Goal: Ask a question: Seek information or help from site administrators or community

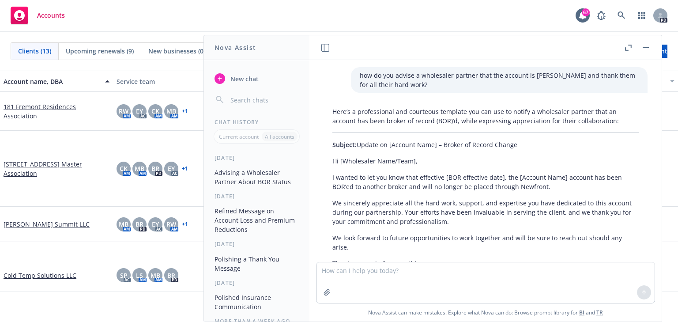
scroll to position [98, 0]
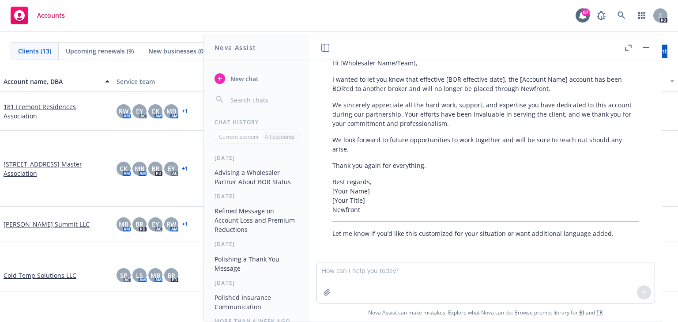
click at [336, 276] on textarea at bounding box center [486, 282] width 338 height 41
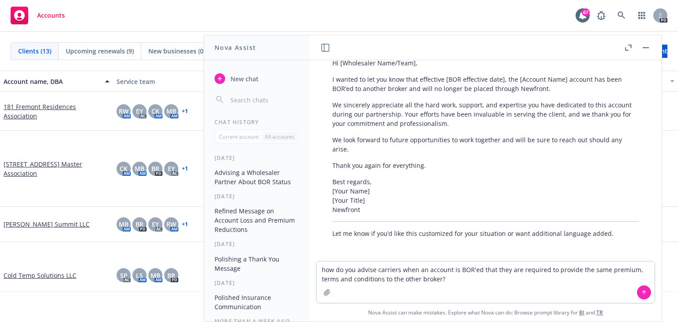
type textarea "how do you advise carriers when an account is BOR'ed that they are required to …"
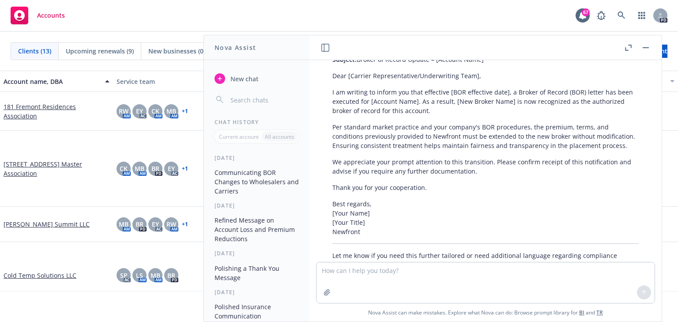
scroll to position [362, 0]
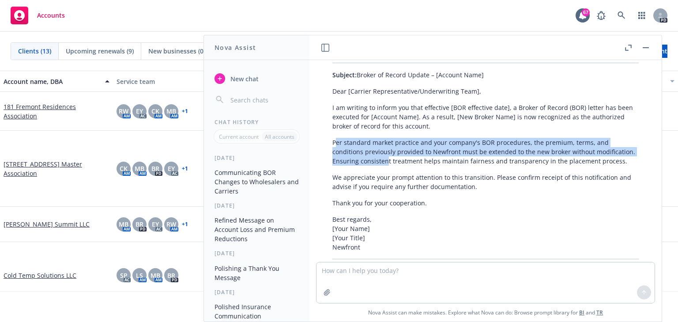
drag, startPoint x: 334, startPoint y: 144, endPoint x: 385, endPoint y: 165, distance: 55.4
click at [385, 165] on p "Per standard market practice and your company's BOR procedures, the premium, te…" at bounding box center [485, 152] width 306 height 28
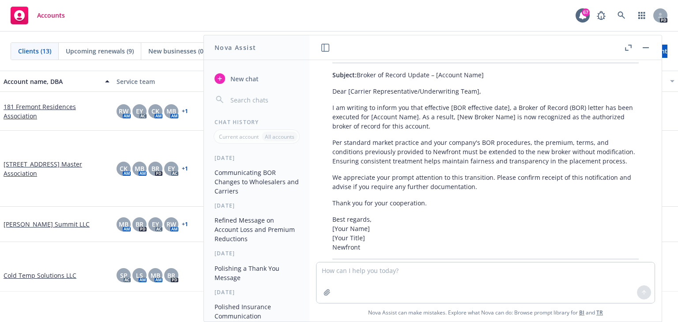
click at [436, 174] on p "We appreciate your prompt attention to this transition. Please confirm receipt …" at bounding box center [485, 182] width 306 height 19
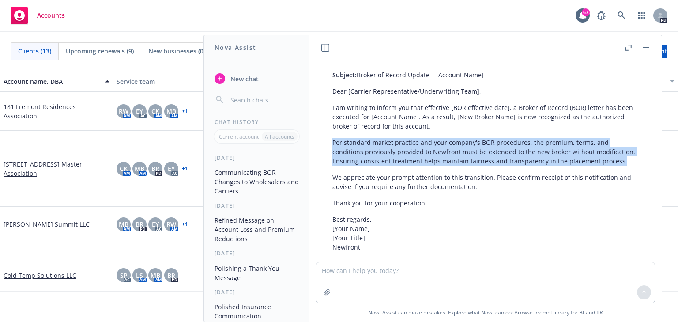
drag, startPoint x: 334, startPoint y: 144, endPoint x: 624, endPoint y: 163, distance: 290.8
click at [624, 163] on p "Per standard market practice and your company's BOR procedures, the premium, te…" at bounding box center [485, 152] width 306 height 28
copy p "Per standard market practice and your company's BOR procedures, the premium, te…"
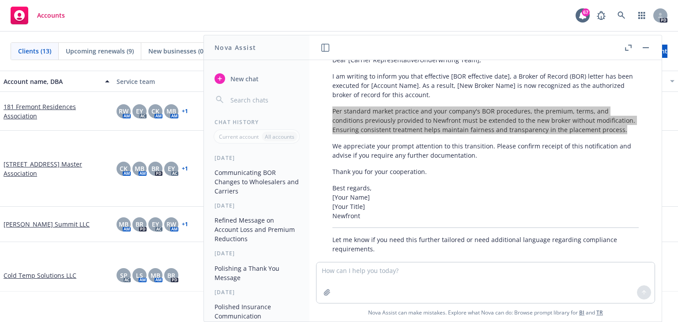
scroll to position [409, 0]
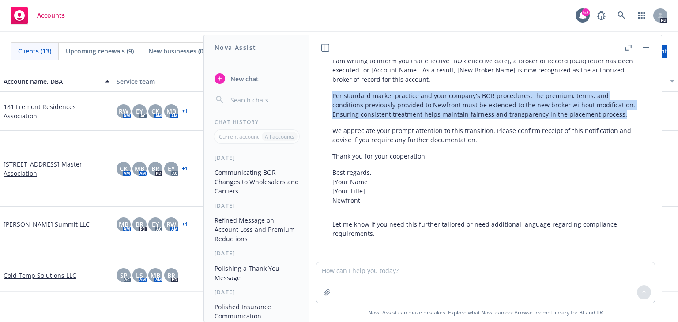
copy p "Per standard market practice and your company's BOR procedures, the premium, te…"
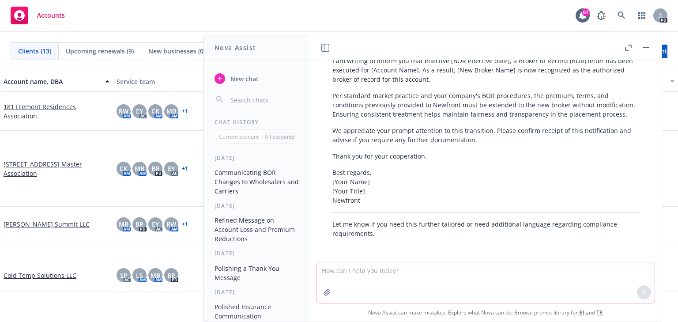
click at [341, 272] on textarea at bounding box center [486, 282] width 338 height 41
paste textarea "Per standard market practice and your company's BOR procedures, the premium, te…"
type textarea "Can you make this less formal? Per standard market practice and your company's …"
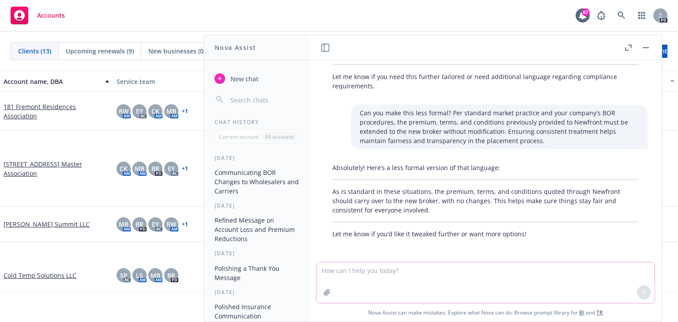
scroll to position [556, 0]
click at [374, 284] on textarea at bounding box center [486, 282] width 338 height 41
click at [347, 200] on p "As is standard in these situations, the premium, terms, and conditions quoted t…" at bounding box center [485, 201] width 306 height 28
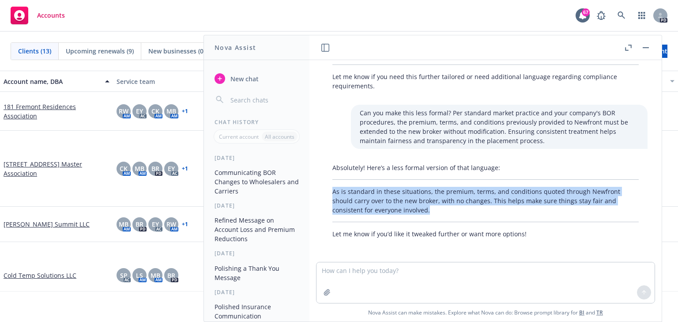
drag, startPoint x: 334, startPoint y: 190, endPoint x: 427, endPoint y: 207, distance: 94.7
click at [427, 207] on p "As is standard in these situations, the premium, terms, and conditions quoted t…" at bounding box center [485, 201] width 306 height 28
copy p "As is standard in these situations, the premium, terms, and conditions quoted t…"
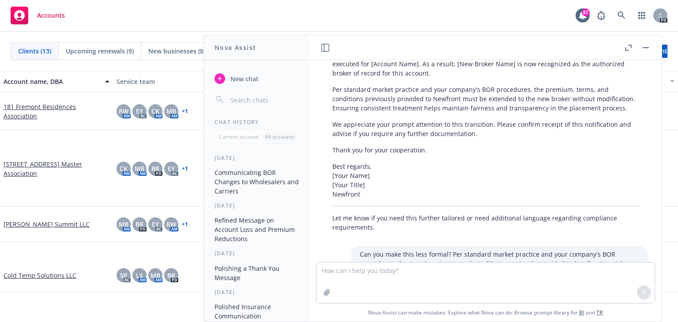
scroll to position [368, 0]
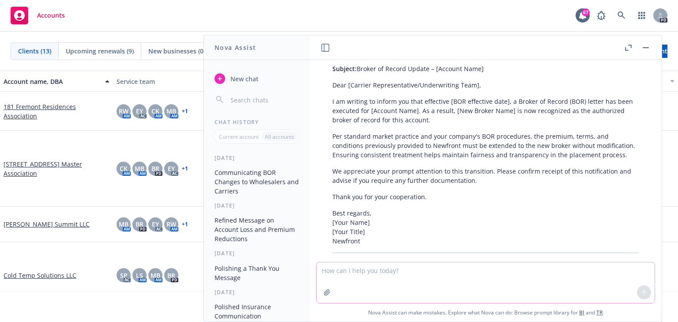
drag, startPoint x: 322, startPoint y: 272, endPoint x: 291, endPoint y: 318, distance: 55.9
click at [322, 272] on textarea at bounding box center [486, 282] width 338 height 41
type textarea "do insurance companies have BOR procedures not to modify pricing, terms and con…"
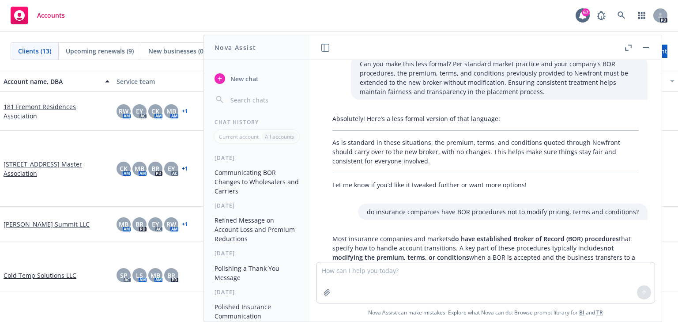
scroll to position [558, 0]
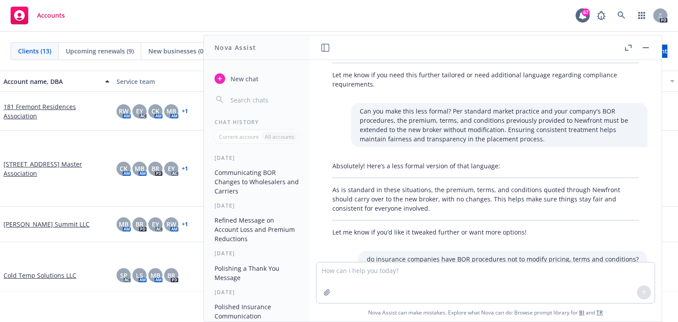
click at [383, 194] on p "As is standard in these situations, the premium, terms, and conditions quoted t…" at bounding box center [485, 199] width 306 height 28
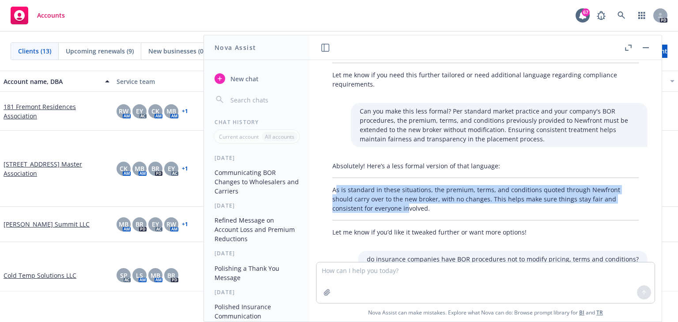
drag, startPoint x: 335, startPoint y: 187, endPoint x: 408, endPoint y: 209, distance: 75.6
click at [408, 209] on p "As is standard in these situations, the premium, terms, and conditions quoted t…" at bounding box center [485, 199] width 306 height 28
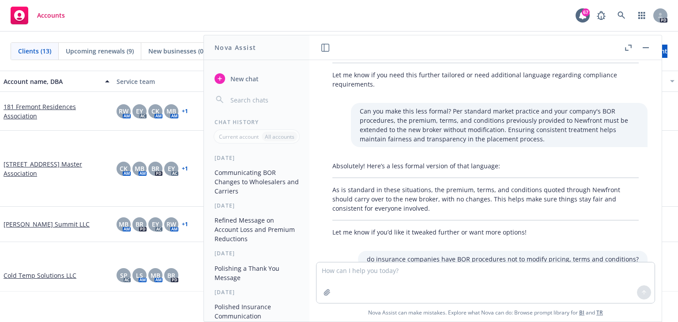
click at [436, 214] on div "Absolutely! Here’s a less formal version of that language: As is standard in th…" at bounding box center [486, 199] width 324 height 83
click at [346, 193] on p "As is standard in these situations, the premium, terms, and conditions quoted t…" at bounding box center [485, 199] width 306 height 28
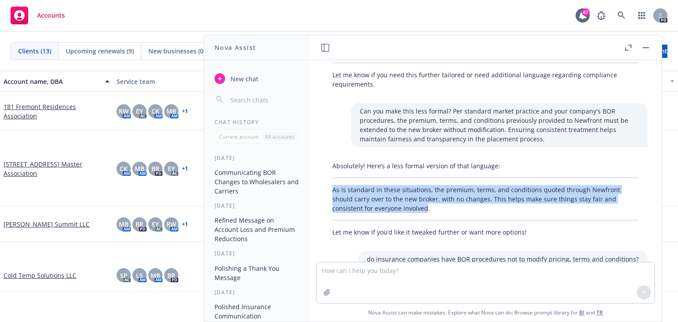
drag, startPoint x: 333, startPoint y: 190, endPoint x: 426, endPoint y: 207, distance: 94.3
click at [426, 207] on p "As is standard in these situations, the premium, terms, and conditions quoted t…" at bounding box center [485, 199] width 306 height 28
copy p "As is standard in these situations, the premium, terms, and conditions quoted t…"
